Goal: Entertainment & Leisure: Consume media (video, audio)

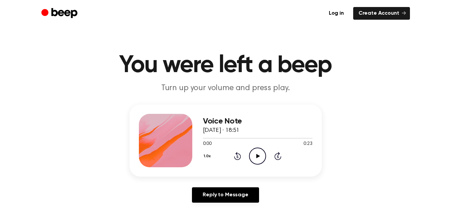
click at [251, 152] on icon "Play Audio" at bounding box center [257, 155] width 17 height 17
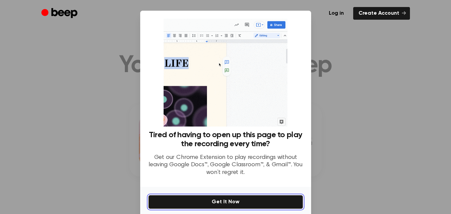
click at [227, 200] on button "Get It Now" at bounding box center [225, 202] width 155 height 14
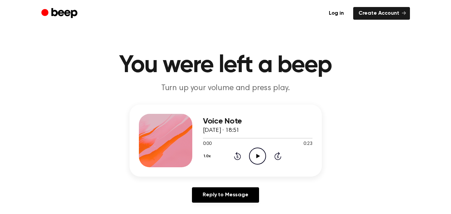
click at [257, 156] on icon at bounding box center [258, 156] width 4 height 4
click at [253, 158] on icon "Play Audio" at bounding box center [257, 155] width 17 height 17
click at [256, 158] on icon "Pause Audio" at bounding box center [257, 155] width 17 height 17
click at [253, 152] on icon "Play Audio" at bounding box center [257, 155] width 17 height 17
click at [252, 154] on icon "Pause Audio" at bounding box center [257, 155] width 17 height 17
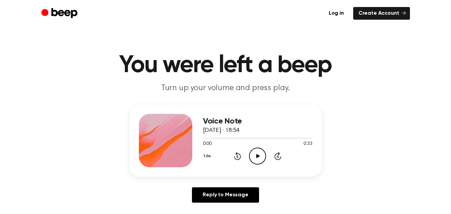
click at [252, 153] on icon "Play Audio" at bounding box center [257, 155] width 17 height 17
click at [254, 160] on icon "Pause Audio" at bounding box center [257, 155] width 17 height 17
